Goal: Information Seeking & Learning: Learn about a topic

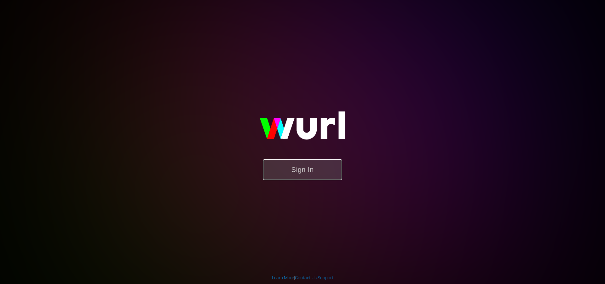
click at [300, 167] on button "Sign In" at bounding box center [302, 169] width 79 height 20
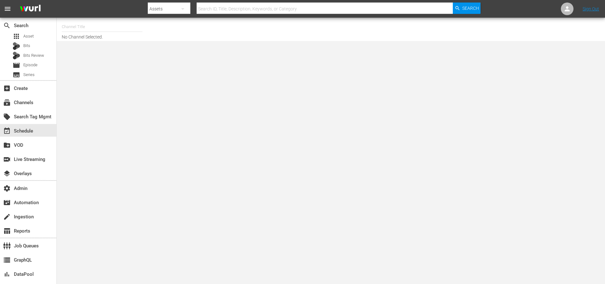
click at [24, 69] on div "apps Asset Bits Bits Review movie Episode subtitles Series" at bounding box center [28, 55] width 56 height 47
click at [29, 62] on span "Episode" at bounding box center [30, 65] width 14 height 6
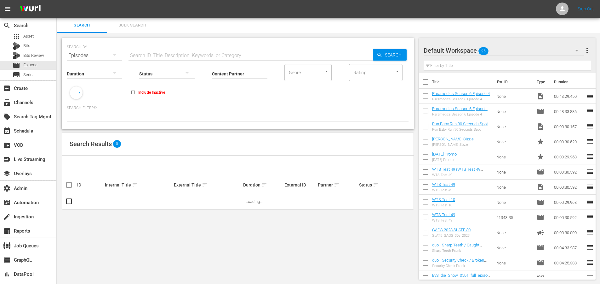
click at [161, 55] on input "text" at bounding box center [251, 55] width 244 height 15
paste input "56750524"
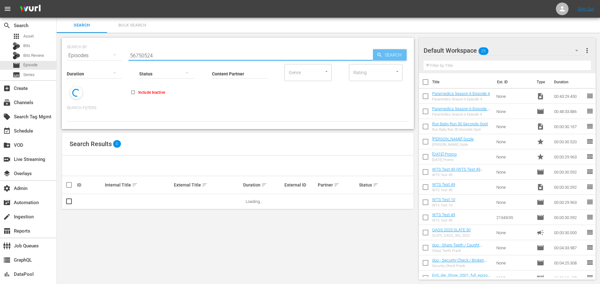
type input "56750524"
click at [377, 57] on icon "button" at bounding box center [380, 55] width 6 height 6
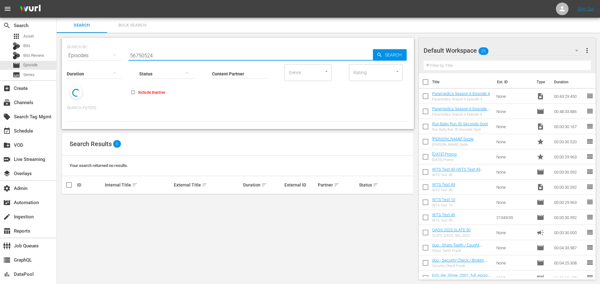
drag, startPoint x: 129, startPoint y: 55, endPoint x: 106, endPoint y: 54, distance: 23.6
click at [112, 55] on div "SEARCH BY Search By Episodes Search ID, Title, Description, Keywords, or Catego…" at bounding box center [238, 51] width 342 height 23
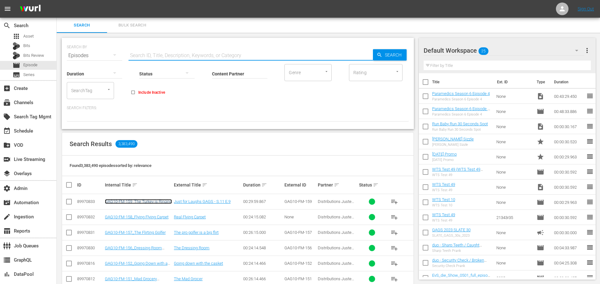
click at [143, 201] on link "GAG10-FM-159_The Turkey is Ringing" at bounding box center [138, 201] width 67 height 5
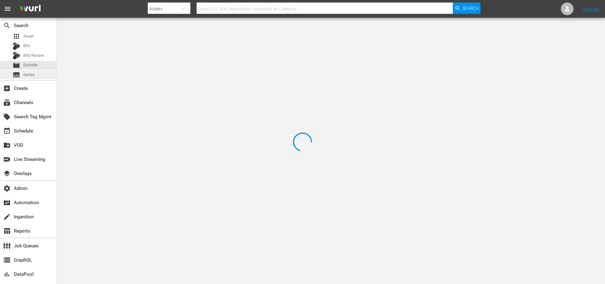
click at [27, 77] on span "Series" at bounding box center [28, 75] width 11 height 6
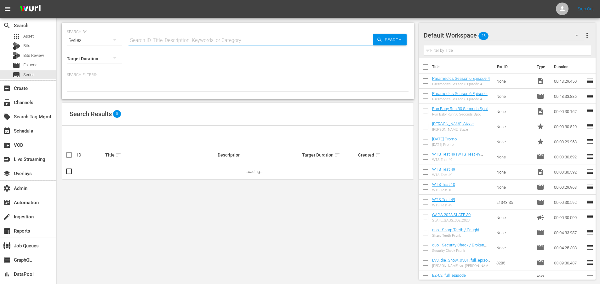
click at [161, 40] on input "text" at bounding box center [251, 40] width 244 height 15
paste input "56750524"
type input "56750524"
click at [381, 34] on div "Search" at bounding box center [390, 39] width 34 height 11
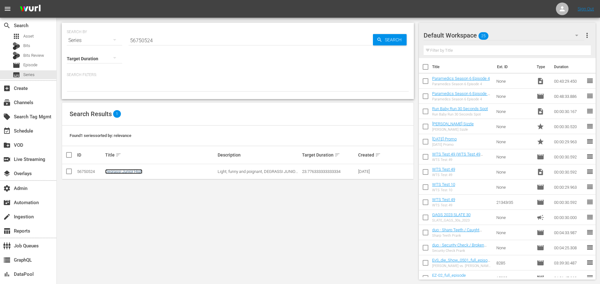
click at [124, 171] on link "Degrassi Junior High" at bounding box center [123, 171] width 37 height 5
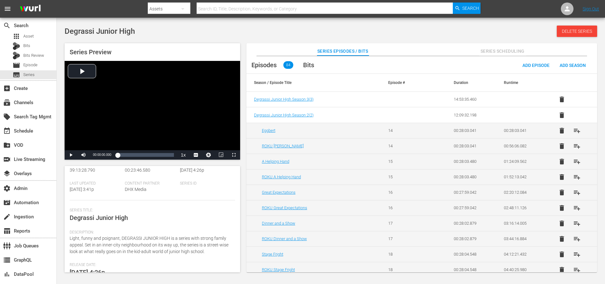
scroll to position [152, 0]
